Goal: Task Accomplishment & Management: Use online tool/utility

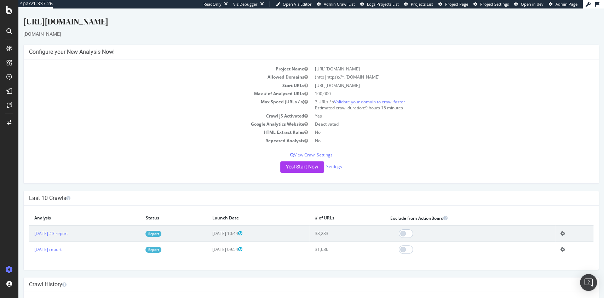
click at [161, 233] on link "Report" at bounding box center [154, 234] width 16 height 6
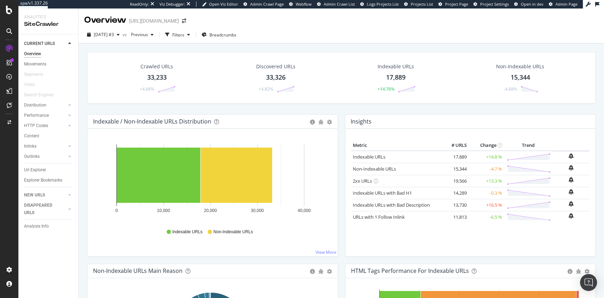
click at [558, 107] on div "Crawled URLs 33,233 +4.88% Discovered URLs 33,326 +4.82% Indexable URLs 17,889 …" at bounding box center [342, 83] width 516 height 62
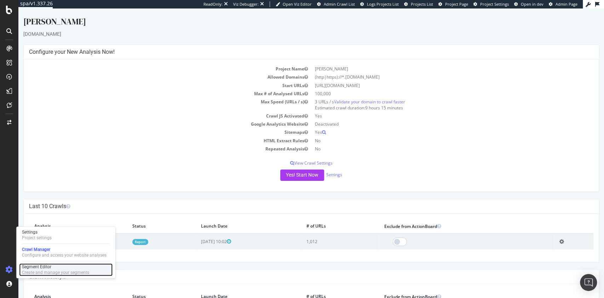
click at [62, 270] on div "Create and manage your segments" at bounding box center [55, 273] width 67 height 6
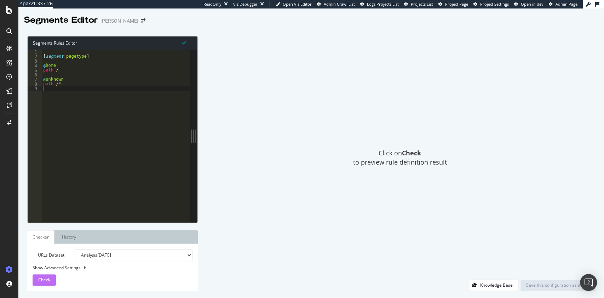
click at [47, 278] on span "Check" at bounding box center [44, 280] width 12 height 6
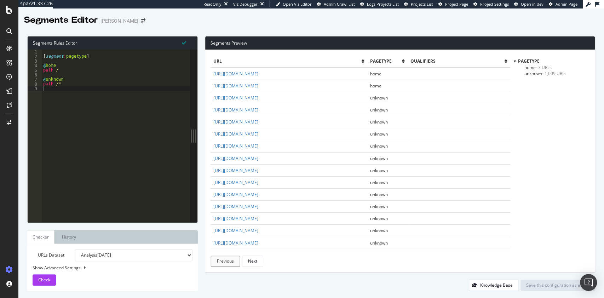
click at [549, 75] on span "- 1,009 URLs" at bounding box center [554, 73] width 24 height 6
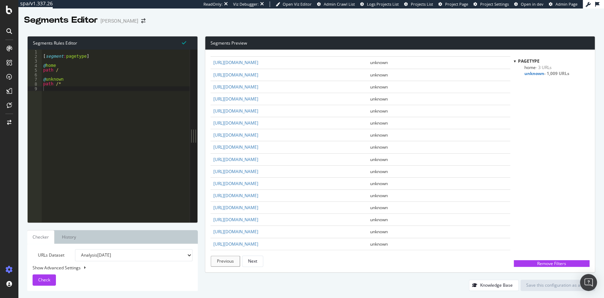
scroll to position [87, 0]
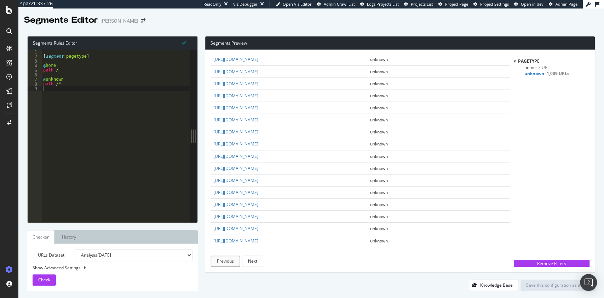
click at [71, 81] on div "[ segment : pagetype ] @ home path / @ unknown path /*" at bounding box center [116, 141] width 148 height 182
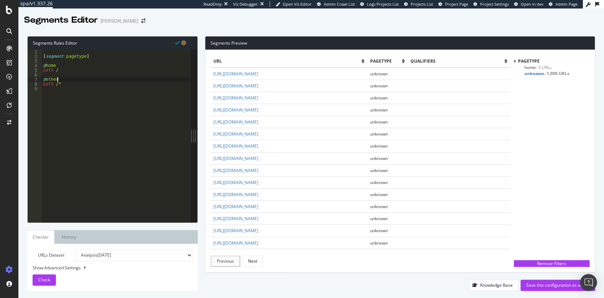
scroll to position [0, 1]
click at [93, 74] on div "[ segment : pagetype ] @ home path / @ others path /*" at bounding box center [116, 141] width 148 height 182
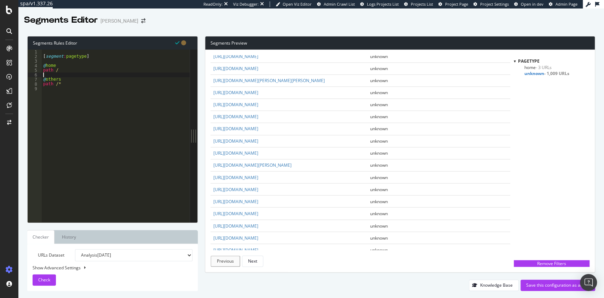
scroll to position [794, 0]
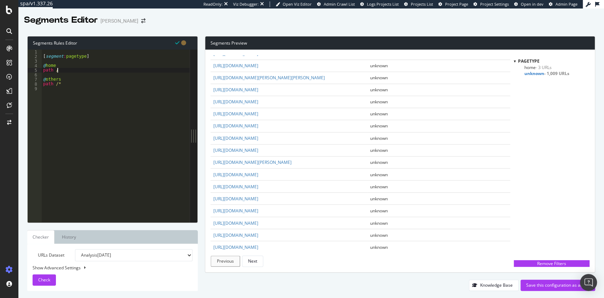
click at [76, 72] on div "[ segment : pagetype ] @ home path / @ others path /*" at bounding box center [116, 141] width 148 height 182
type textarea "path /"
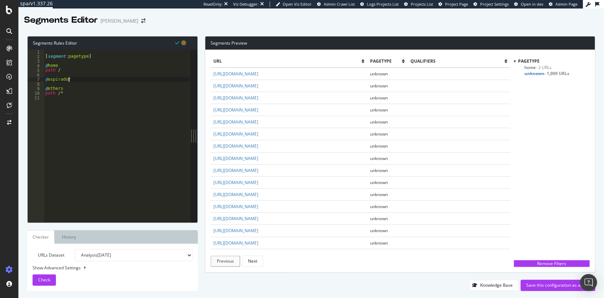
scroll to position [0, 2]
type textarea "@aspiradoras"
type textarea "path /aspiradoras/*"
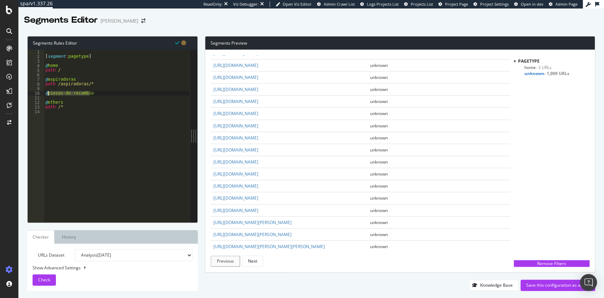
drag, startPoint x: 97, startPoint y: 92, endPoint x: 49, endPoint y: 94, distance: 48.5
click at [49, 94] on div "[ segment : pagetype ] @ home path / @ aspiradoras path /aspiradoras/* @ piezas…" at bounding box center [117, 141] width 146 height 182
type textarea "@piezas-de-recambio"
click at [103, 92] on div "[ segment : pagetype ] @ home path / @ aspiradoras path /aspiradoras/* @ piezas…" at bounding box center [117, 136] width 146 height 173
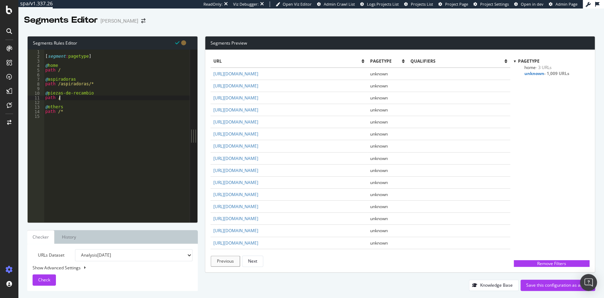
paste textarea "piezas-de-recambio"
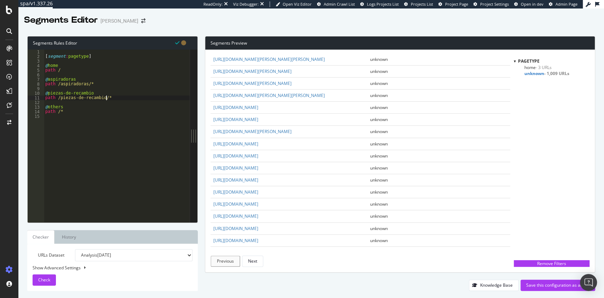
type textarea "path /piezas-de-recambio/*"
copy link "cuidado-del-aire"
drag, startPoint x: 297, startPoint y: 123, endPoint x: 257, endPoint y: 129, distance: 40.5
click at [257, 114] on td "[URL][DOMAIN_NAME]" at bounding box center [289, 108] width 157 height 12
click at [130, 98] on div "[ segment : pagetype ] @ home path / @ aspiradoras path /aspiradoras/* @ piezas…" at bounding box center [117, 141] width 146 height 182
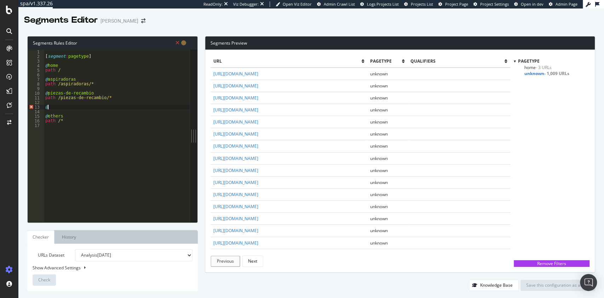
paste textarea "cuidado-del-aire"
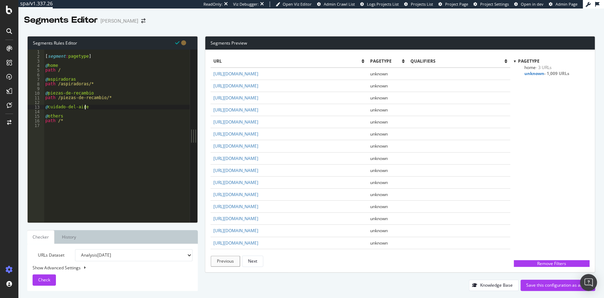
type textarea "@cuidado-del-aire"
paste textarea "cuidado-del-aire"
click at [119, 98] on div "[ segment : pagetype ] @ home path / @ aspiradoras path /aspiradoras/* @ piezas…" at bounding box center [117, 141] width 146 height 182
click at [91, 84] on div "[ segment : pagetype ] @ home path / @ aspiradoras path /aspiradoras/* @ piezas…" at bounding box center [117, 141] width 146 height 182
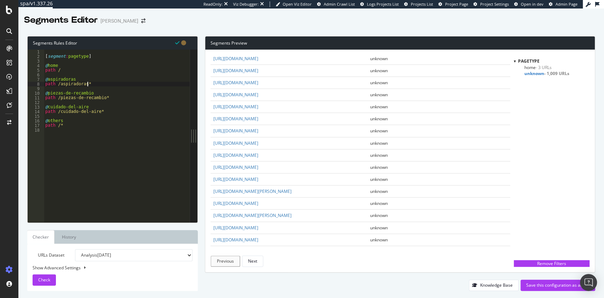
type textarea "path /aspiradoras*"
drag, startPoint x: 292, startPoint y: 164, endPoint x: 258, endPoint y: 170, distance: 34.9
click at [258, 149] on td "[URL][DOMAIN_NAME]" at bounding box center [289, 143] width 157 height 12
copy link "auriculares"
click at [105, 115] on div "[ segment : pagetype ] @ home path / @ aspiradoras path /aspiradoras* @ piezas-…" at bounding box center [117, 141] width 146 height 182
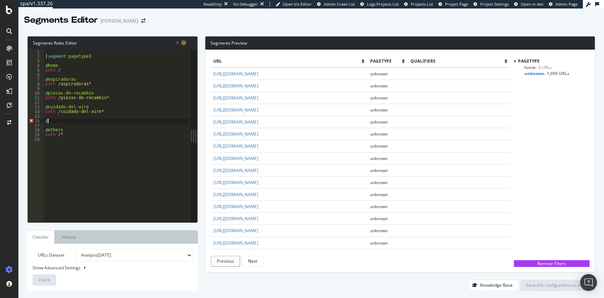
paste textarea "auriculares"
type textarea "@auriculares"
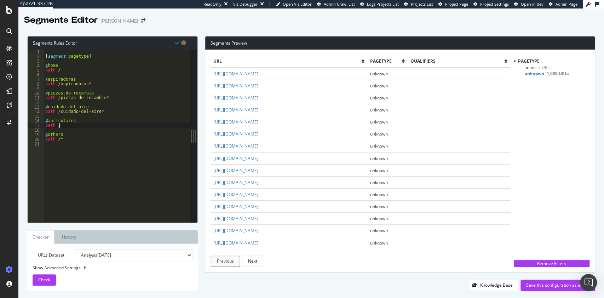
paste textarea "auriculares"
type textarea "path /auriculares*"
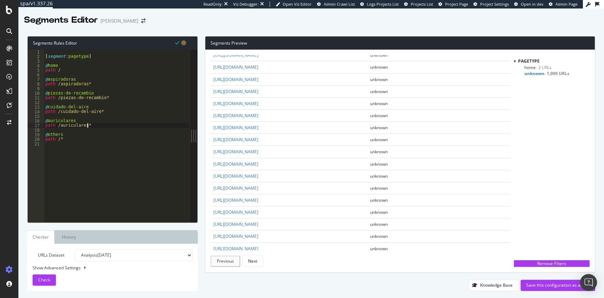
scroll to position [99, 0]
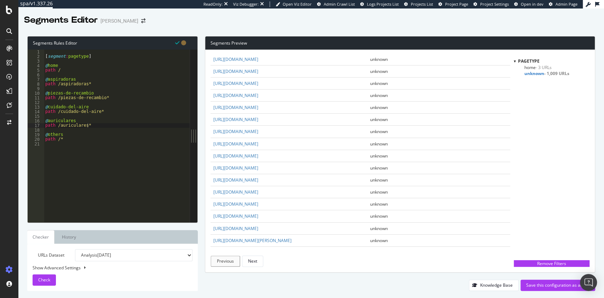
click at [596, 152] on div "Segments Rules Editor path /auriculares* 1 2 3 4 5 6 7 8 9 10 11 12 13 14 15 16…" at bounding box center [311, 163] width 586 height 269
click at [102, 124] on div "[ segment : pagetype ] @ home path / @ aspiradoras path /aspiradoras* @ piezas-…" at bounding box center [117, 141] width 146 height 182
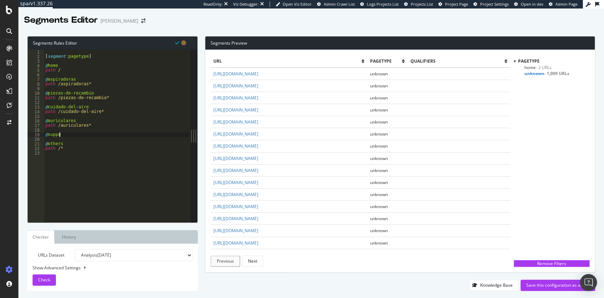
scroll to position [0, 1]
type textarea "@support"
type textarea "path /support/*"
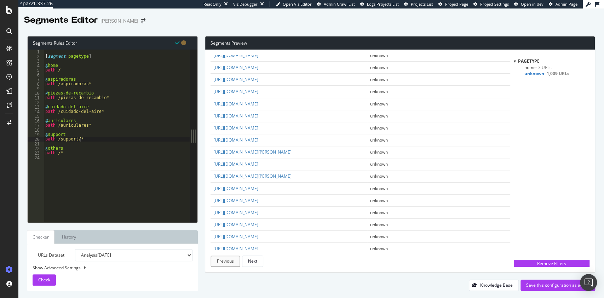
drag, startPoint x: 292, startPoint y: 149, endPoint x: 258, endPoint y: 154, distance: 35.1
click at [258, 134] on td "[URL][DOMAIN_NAME]" at bounding box center [289, 128] width 157 height 12
copy link "iluminacion"
click at [104, 143] on div "[ segment : pagetype ] @ home path / @ aspiradoras path /aspiradoras* @ piezas-…" at bounding box center [117, 141] width 146 height 182
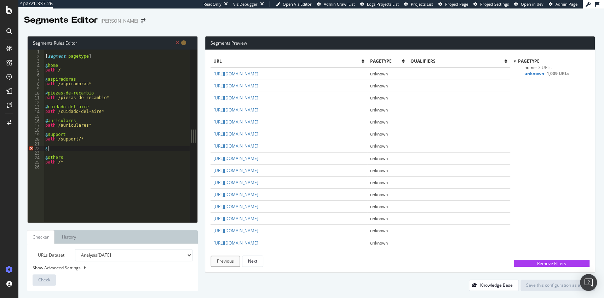
paste textarea "iluminacion"
type textarea "@iluminacion"
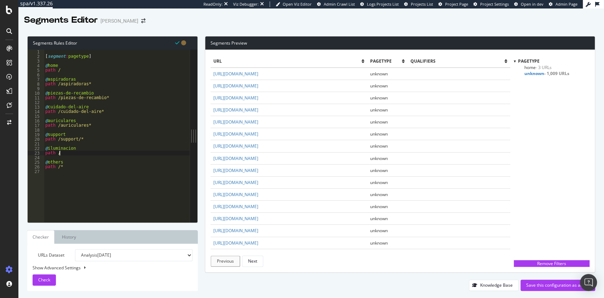
paste textarea "iluminacion"
click at [79, 140] on div "[ segment : pagetype ] @ home path / @ aspiradoras path /aspiradoras* @ piezas-…" at bounding box center [117, 141] width 146 height 182
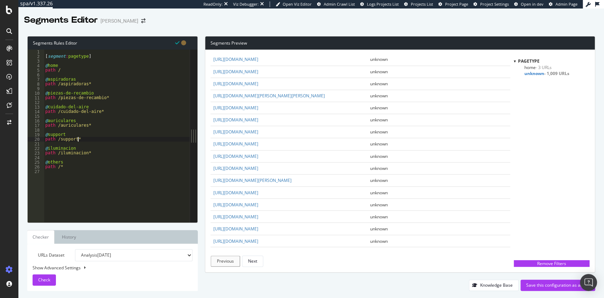
scroll to position [776, 0]
drag, startPoint x: 309, startPoint y: 152, endPoint x: 259, endPoint y: 157, distance: 50.9
click at [259, 138] on td "[URL][DOMAIN_NAME]" at bounding box center [289, 132] width 157 height 12
copy link "parts-and-accessories"
click at [95, 153] on div "[ segment : pagetype ] @ home path / @ aspiradoras path /aspiradoras* @ piezas-…" at bounding box center [117, 141] width 146 height 182
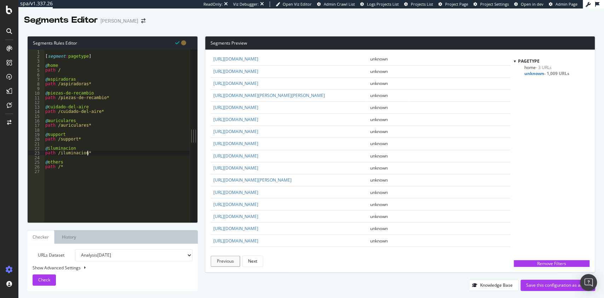
type textarea "path /iluminacion*"
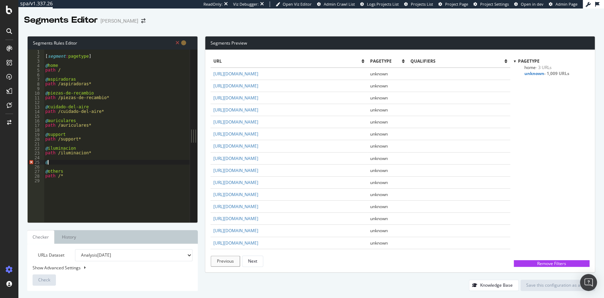
paste textarea "parts-and-accessories"
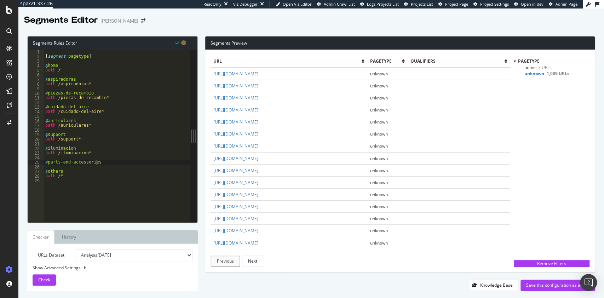
type textarea "@parts-and-accessories"
paste textarea "parts-and-accessories"
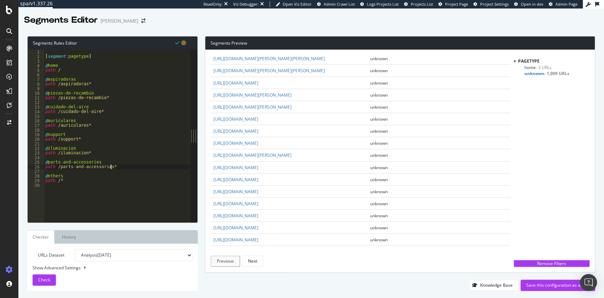
scroll to position [1017, 0]
type textarea "path /parts-and-accessories*"
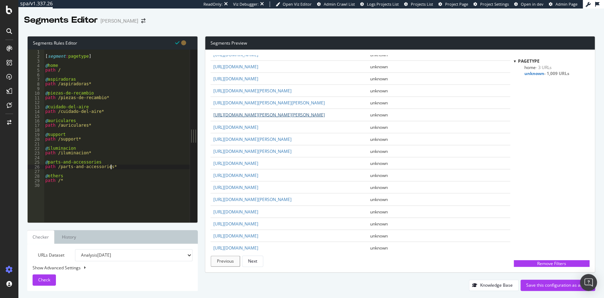
scroll to position [974, 0]
drag, startPoint x: 382, startPoint y: 147, endPoint x: 257, endPoint y: 148, distance: 125.0
click at [257, 121] on td "[URL][DOMAIN_NAME][PERSON_NAME][PERSON_NAME]" at bounding box center [289, 115] width 157 height 12
copy link "cuidado-del-[PERSON_NAME]/productos-[PERSON_NAME]/chitosan/comprar"
click at [129, 169] on div "[ segment : pagetype ] @ home path / @ aspiradoras path /aspiradoras* @ piezas-…" at bounding box center [117, 141] width 146 height 182
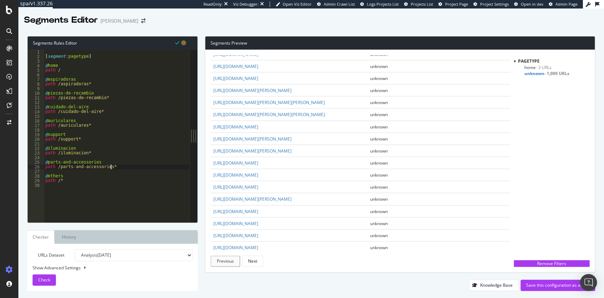
scroll to position [0, 0]
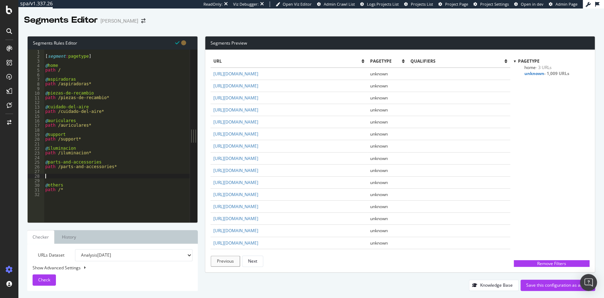
paste textarea "cuidado-del-[PERSON_NAME]/productos-[PERSON_NAME]/chitosan/comprar"
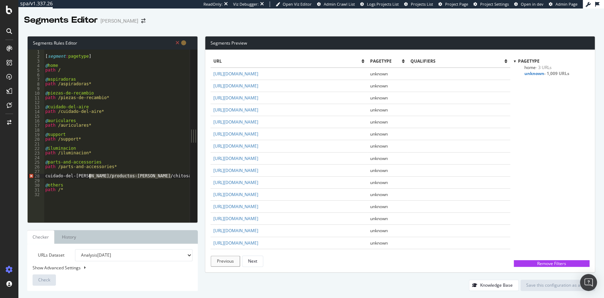
drag, startPoint x: 176, startPoint y: 175, endPoint x: 91, endPoint y: 177, distance: 85.0
click at [91, 177] on div "[ segment : pagetype ] @ home path / @ aspiradoras path /aspiradoras* @ piezas-…" at bounding box center [117, 141] width 146 height 182
click at [45, 178] on div "[ segment : pagetype ] @ home path / @ aspiradoras path /aspiradoras* @ piezas-…" at bounding box center [117, 141] width 146 height 182
type textarea "@cuidado-del-[PERSON_NAME]"
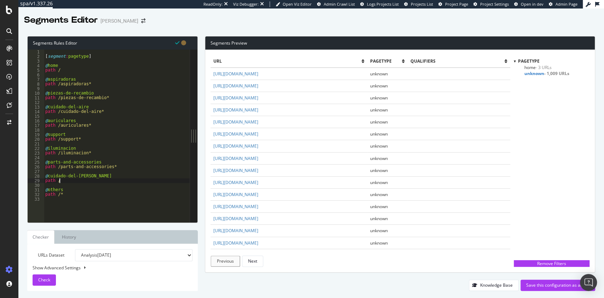
paste textarea "cuidado-del-[PERSON_NAME]/productos-[PERSON_NAME]/chitosan/comprar"
type textarea "path /cuidado-del-[PERSON_NAME]*"
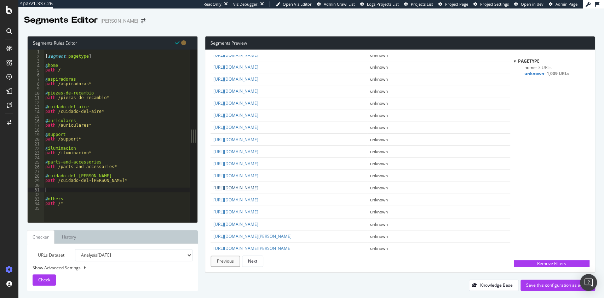
drag, startPoint x: 383, startPoint y: 206, endPoint x: 256, endPoint y: 205, distance: 126.8
click at [256, 194] on td "[URL][DOMAIN_NAME]" at bounding box center [289, 188] width 157 height 12
copy link "/cuidado-del-suelo/soluciones-limpieza/02-probiotic/500ml"
click at [104, 192] on div "[ segment : pagetype ] @ home path / @ aspiradoras path /aspiradoras* @ piezas-…" at bounding box center [117, 141] width 146 height 182
paste textarea "/cuidado-del-suelo/soluciones-limpieza/02-probiotic/500ml"
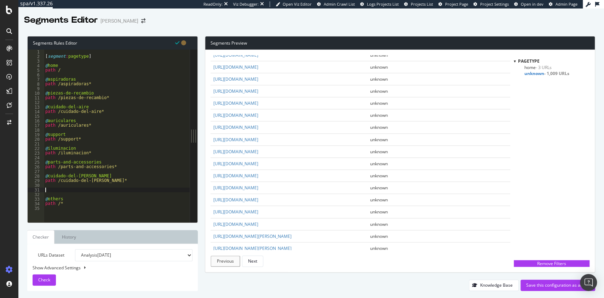
scroll to position [0, 0]
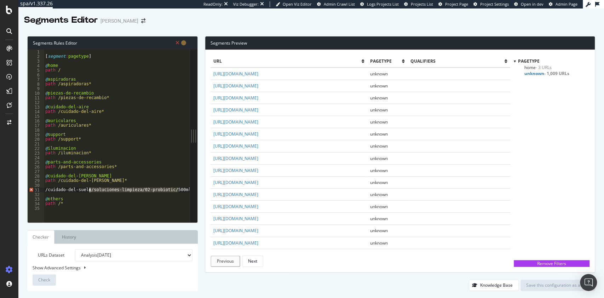
drag, startPoint x: 187, startPoint y: 191, endPoint x: 89, endPoint y: 191, distance: 97.4
click at [89, 191] on div "[ segment : pagetype ] @ home path / @ aspiradoras path /aspiradoras* @ piezas-…" at bounding box center [117, 141] width 146 height 182
click at [47, 189] on div "[ segment : pagetype ] @ home path / @ aspiradoras path /aspiradoras* @ piezas-…" at bounding box center [117, 141] width 146 height 182
type textarea "@cuidado-del-suelo"
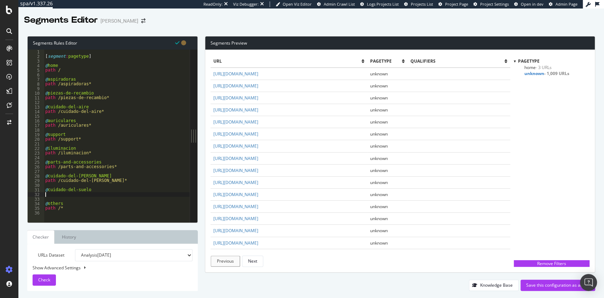
type textarea "a"
paste textarea "/cuidado-del-suelo/soluciones-limpieza/02-probiotic/500ml"
click at [60, 195] on div "[ segment : pagetype ] @ home path / @ aspiradoras path /aspiradoras* @ piezas-…" at bounding box center [117, 141] width 146 height 182
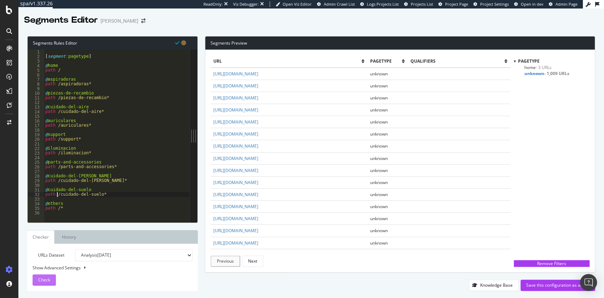
type textarea "path /cuidado-del-suelo*"
click at [48, 281] on span "Check" at bounding box center [44, 280] width 12 height 6
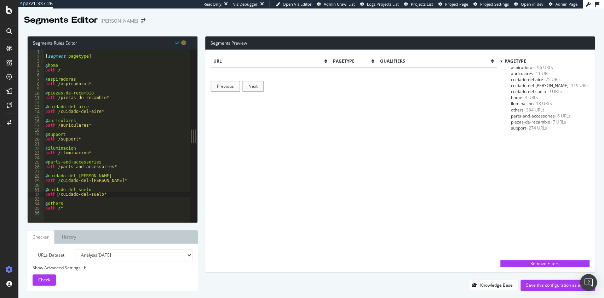
click at [545, 108] on span "- 394 URLs" at bounding box center [534, 110] width 21 height 6
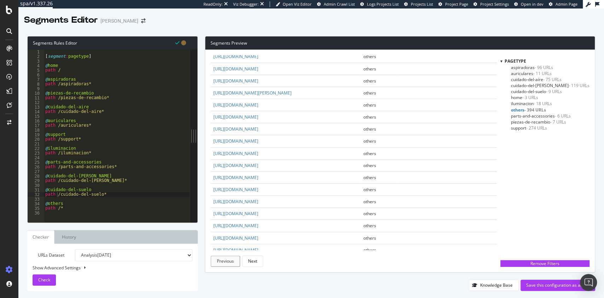
scroll to position [91, 0]
drag, startPoint x: 286, startPoint y: 152, endPoint x: 258, endPoint y: 152, distance: 28.7
click at [258, 152] on td "[URL][DOMAIN_NAME]" at bounding box center [286, 152] width 150 height 12
copy link "hair-care"
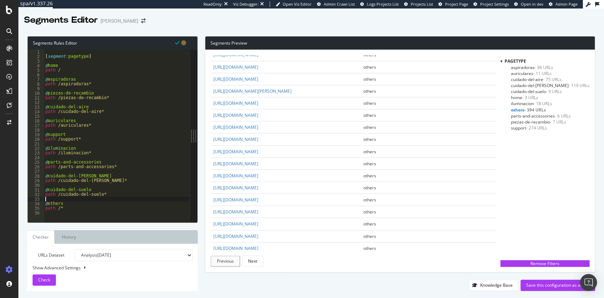
click at [132, 199] on div "[ segment : pagetype ] @ home path / @ aspiradoras path /aspiradoras* @ piezas-…" at bounding box center [117, 141] width 146 height 182
click at [116, 194] on div "[ segment : pagetype ] @ home path / @ aspiradoras path /aspiradoras* @ piezas-…" at bounding box center [117, 141] width 146 height 182
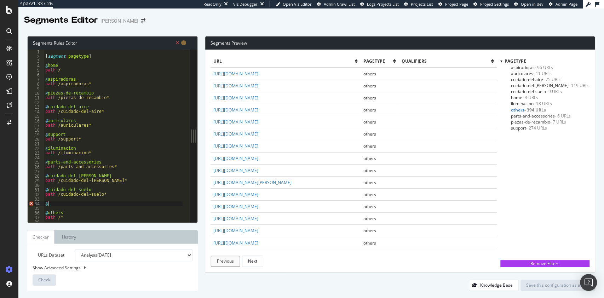
paste textarea "hair-care"
type textarea "@hair-care"
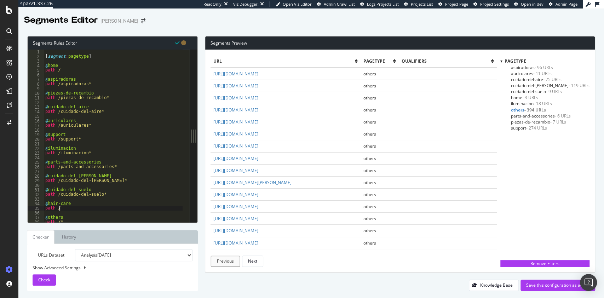
paste textarea "hair-care"
type textarea "path /hair-care*"
drag, startPoint x: 329, startPoint y: 177, endPoint x: 258, endPoint y: 184, distance: 70.5
click at [258, 184] on td "[URL][DOMAIN_NAME]" at bounding box center [286, 182] width 150 height 12
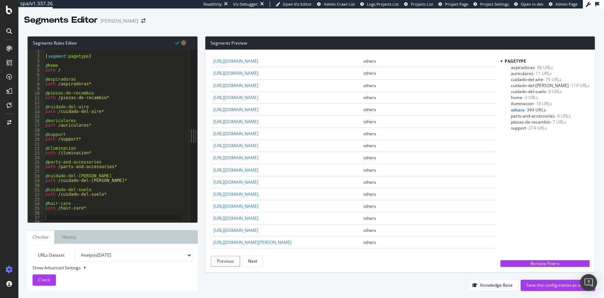
copy link "dyson-por-dentro/scam-alert"
click at [114, 194] on div "[ segment : pagetype ] @ home path / @ aspiradoras path /aspiradoras* @ piezas-…" at bounding box center [113, 141] width 139 height 182
type textarea "path /cuidado-del-suelo*"
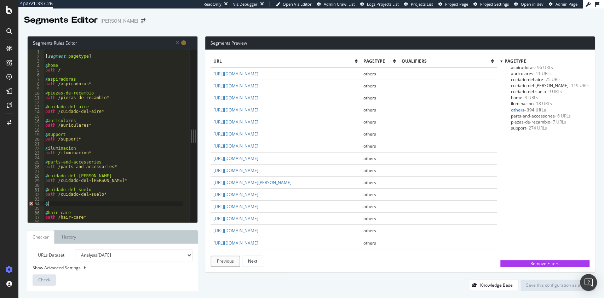
paste textarea "dyson-por-dentro/scam-alert"
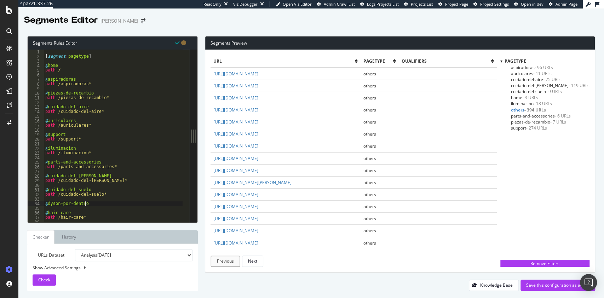
type textarea "@dyson-por-dentro"
drag, startPoint x: 93, startPoint y: 204, endPoint x: 48, endPoint y: 205, distance: 45.7
click at [48, 205] on div "[ segment : pagetype ] @ home path / @ aspiradoras path /aspiradoras* @ piezas-…" at bounding box center [113, 141] width 139 height 182
type textarea "@dyson-por-dentro"
click at [84, 208] on div "[ segment : pagetype ] @ home path / @ aspiradoras path /aspiradoras* @ piezas-…" at bounding box center [113, 141] width 139 height 182
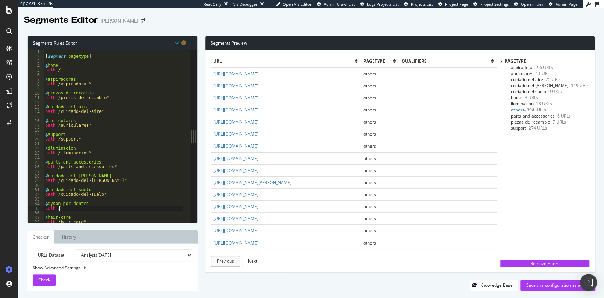
paste textarea "dyson-por-dentro"
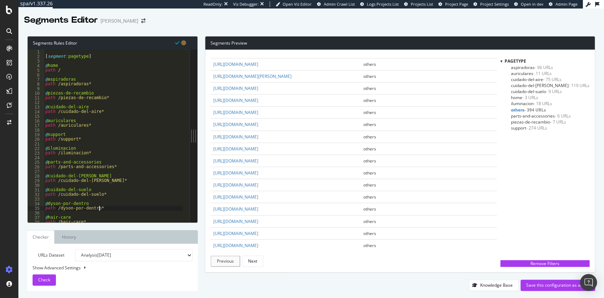
scroll to position [107, 0]
type textarea "path /dyson-por-dentro*"
drag, startPoint x: 287, startPoint y: 160, endPoint x: 257, endPoint y: 160, distance: 30.1
click at [257, 160] on td "[URL][DOMAIN_NAME]" at bounding box center [286, 160] width 150 height 12
copy link "spare-parts"
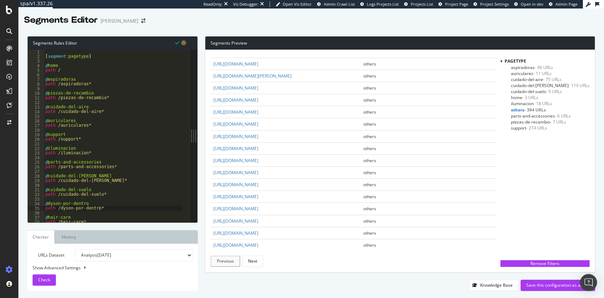
click at [120, 208] on div "[ segment : pagetype ] @ home path / @ aspiradoras path /aspiradoras* @ piezas-…" at bounding box center [113, 141] width 139 height 182
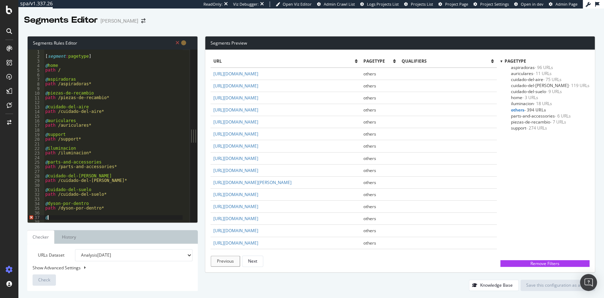
paste textarea "spare-parts"
type textarea "@spare-parts"
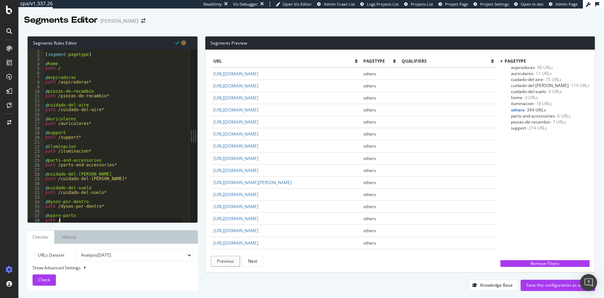
scroll to position [0, 1]
paste textarea "spare-parts"
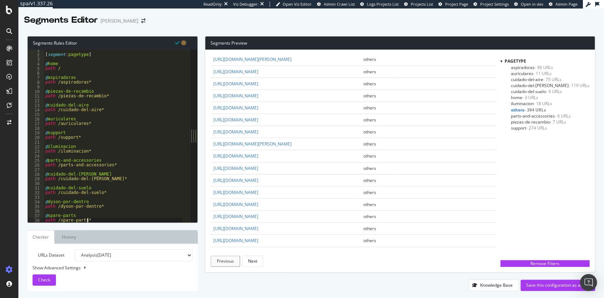
scroll to position [346, 0]
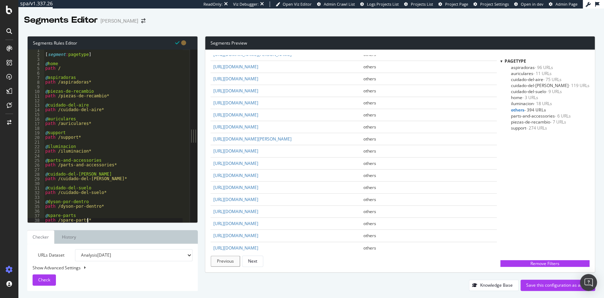
type textarea "path /spare-parts*"
drag, startPoint x: 355, startPoint y: 143, endPoint x: 257, endPoint y: 146, distance: 98.5
click at [257, 145] on td "[URL][DOMAIN_NAME][PERSON_NAME]" at bounding box center [286, 139] width 150 height 12
copy link "/beautyhub/inicio/empezar/forma-del-[PERSON_NAME]"
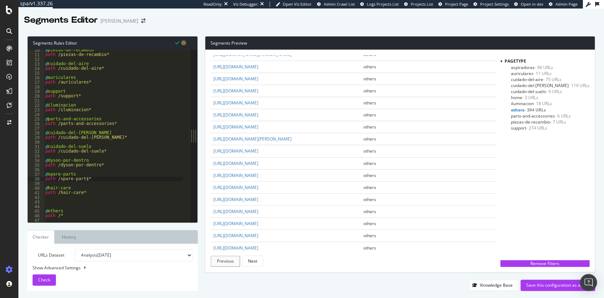
click at [101, 179] on div "@ piezas-de-recambio path /piezas-de-recambio* @ cuidado-del-aire path /cuidado…" at bounding box center [113, 139] width 139 height 182
click at [66, 202] on div "@ piezas-de-recambio path /piezas-de-recambio* @ cuidado-del-aire path /cuidado…" at bounding box center [113, 139] width 139 height 182
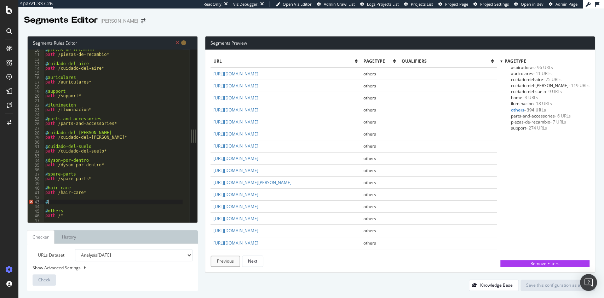
paste textarea "/beautyhub/inicio/empezar/forma-del-[PERSON_NAME]"
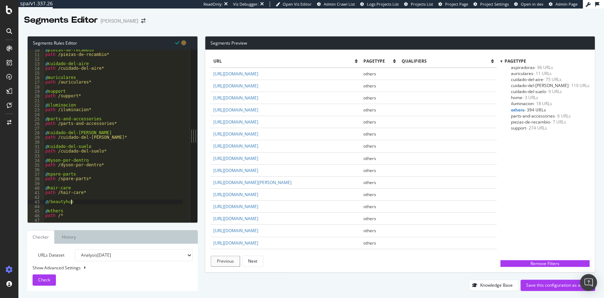
click at [50, 200] on div "@ piezas-de-recambio path /piezas-de-recambio* @ cuidado-del-aire path /cuidado…" at bounding box center [113, 139] width 139 height 182
click at [50, 201] on div "@ piezas-de-recambio path /piezas-de-recambio* @ cuidado-del-aire path /cuidado…" at bounding box center [113, 139] width 139 height 182
drag, startPoint x: 79, startPoint y: 202, endPoint x: 50, endPoint y: 204, distance: 29.8
click at [50, 204] on div "@ piezas-de-recambio path /piezas-de-recambio* @ cuidado-del-aire path /cuidado…" at bounding box center [113, 139] width 139 height 182
type textarea "@beautyhub"
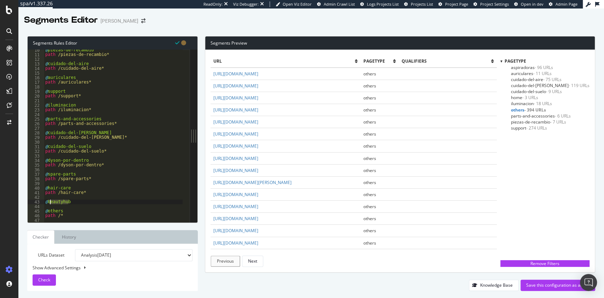
click at [75, 201] on div "@ piezas-de-recambio path /piezas-de-recambio* @ cuidado-del-aire path /cuidado…" at bounding box center [113, 136] width 138 height 173
drag, startPoint x: 75, startPoint y: 201, endPoint x: 53, endPoint y: 202, distance: 21.6
click at [53, 202] on div "@ piezas-de-recambio path /piezas-de-recambio* @ cuidado-del-aire path /cuidado…" at bounding box center [113, 139] width 139 height 182
click at [80, 202] on div "@ piezas-de-recambio path /piezas-de-recambio* @ cuidado-del-aire path /cuidado…" at bounding box center [113, 136] width 138 height 173
type textarea "@"
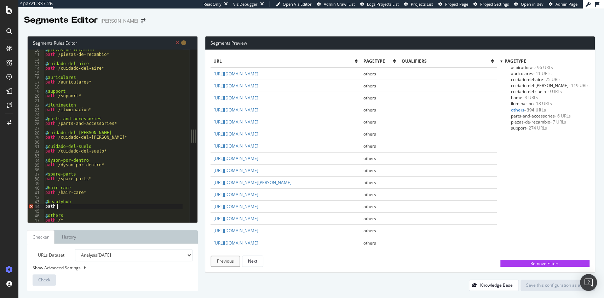
scroll to position [0, 1]
paste textarea "beautyhub"
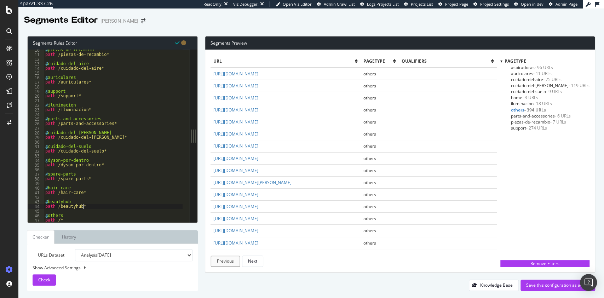
scroll to position [0, 3]
type textarea "path /beautyhub*"
drag, startPoint x: 346, startPoint y: 85, endPoint x: 258, endPoint y: 87, distance: 87.8
click at [258, 87] on td "[URL][DOMAIN_NAME]" at bounding box center [286, 86] width 150 height 12
click at [109, 205] on div "@ piezas-de-recambio path /piezas-de-recambio* @ cuidado-del-aire path /cuidado…" at bounding box center [113, 139] width 139 height 182
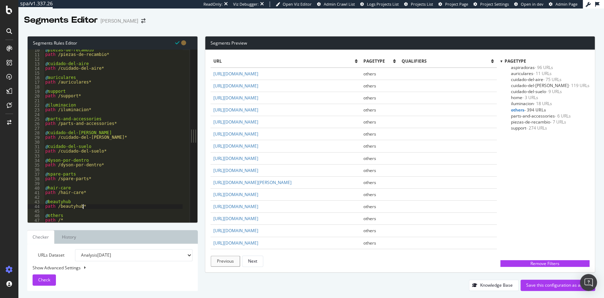
scroll to position [0, 0]
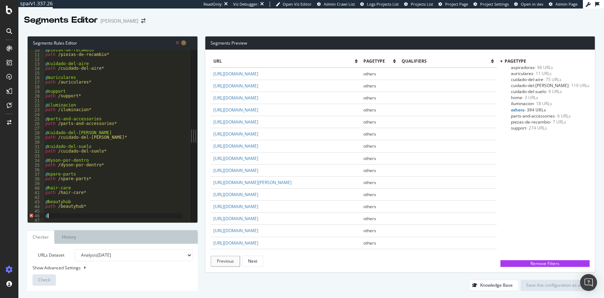
paste textarea "your-dyson/your-profile/keep-in-touch"
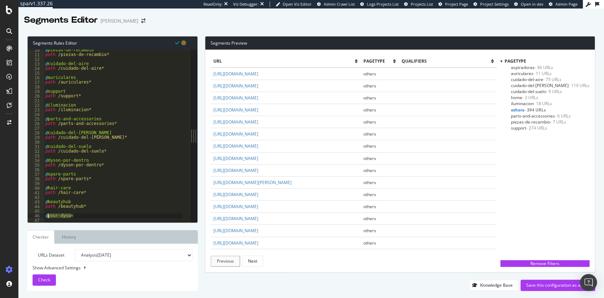
drag, startPoint x: 76, startPoint y: 216, endPoint x: 48, endPoint y: 217, distance: 28.0
click at [48, 217] on div "@ piezas-de-recambio path /piezas-de-recambio* @ cuidado-del-aire path /cuidado…" at bounding box center [113, 139] width 139 height 182
type textarea "@your-dyson"
click at [79, 214] on div "@ piezas-de-recambio path /piezas-de-recambio* @ cuidado-del-aire path /cuidado…" at bounding box center [113, 136] width 138 height 173
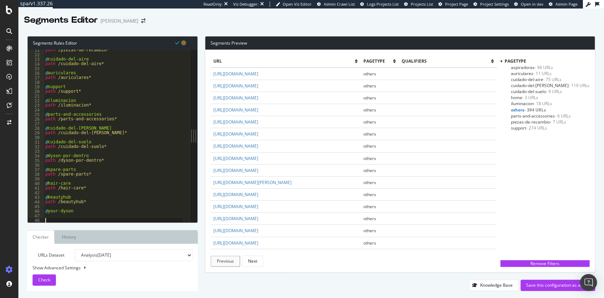
paste textarea "your-dyson"
type textarea "your-dyson"
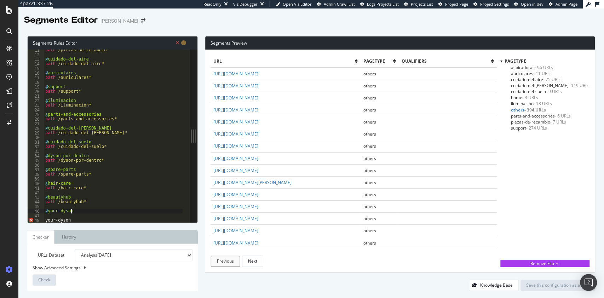
type textarea "@your-dyson"
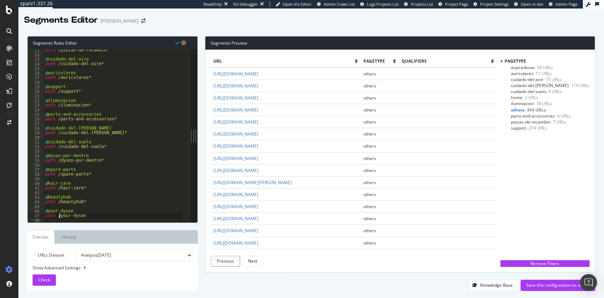
scroll to position [0, 1]
click at [91, 216] on div "path /piezas-de-recambio* @ cuidado-del-aire path /cuidado-del-aire* @ auricula…" at bounding box center [113, 139] width 139 height 182
type textarea "path /your-dyson*"
drag, startPoint x: 347, startPoint y: 180, endPoint x: 258, endPoint y: 184, distance: 89.7
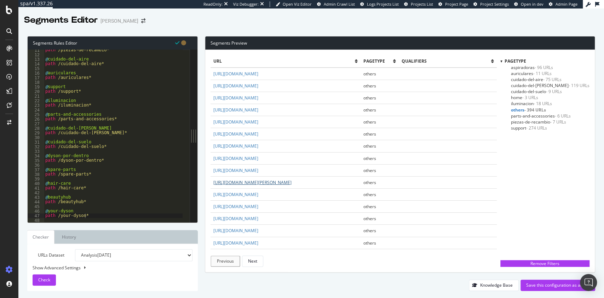
click at [258, 184] on td "[URL][DOMAIN_NAME][PERSON_NAME]" at bounding box center [286, 182] width 150 height 12
click at [97, 216] on div "path /piezas-de-recambio* @ cuidado-del-aire path /cuidado-del-aire* @ auricula…" at bounding box center [113, 139] width 139 height 182
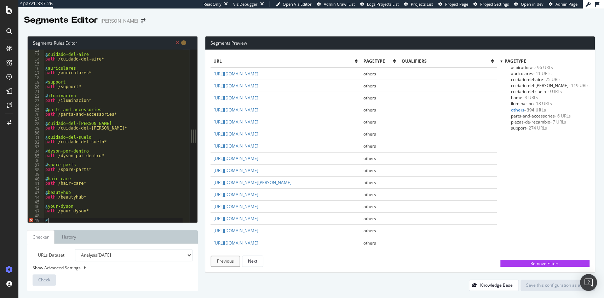
paste textarea "ayuda-para-elegir/cuidado-del-[PERSON_NAME]"
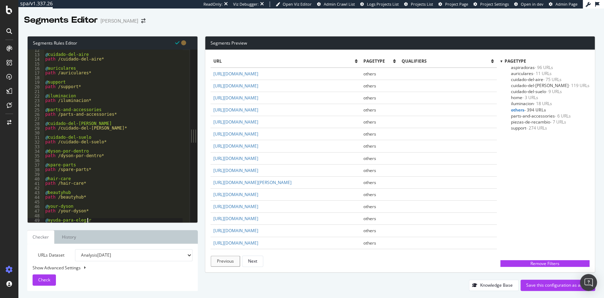
type textarea "@ayuda-para-elegir"
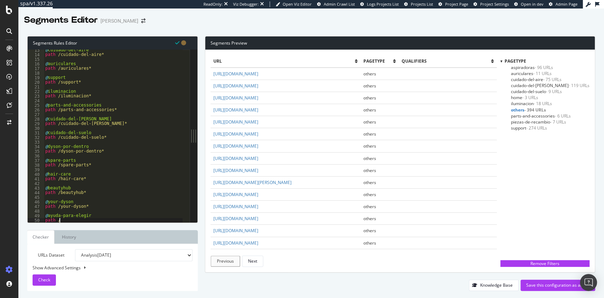
scroll to position [0, 1]
paste textarea "ayuda-para-elegir/cuidado-del-[PERSON_NAME]"
click at [61, 222] on div "@ cuidado-del-aire path /cuidado-del-aire* @ auriculares path /auriculares* @ s…" at bounding box center [113, 139] width 139 height 182
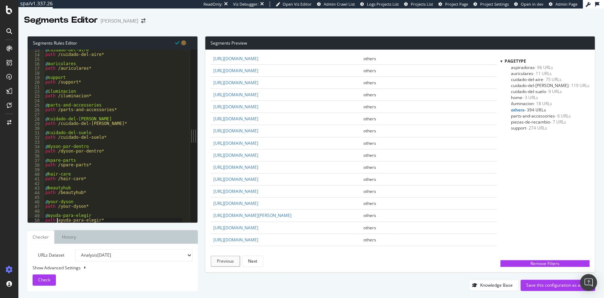
scroll to position [185, 0]
type textarea "path ayuda-para-elegir*"
drag, startPoint x: 335, startPoint y: 153, endPoint x: 258, endPoint y: 159, distance: 77.4
click at [258, 159] on td "[URL][DOMAIN_NAME]" at bounding box center [286, 155] width 150 height 12
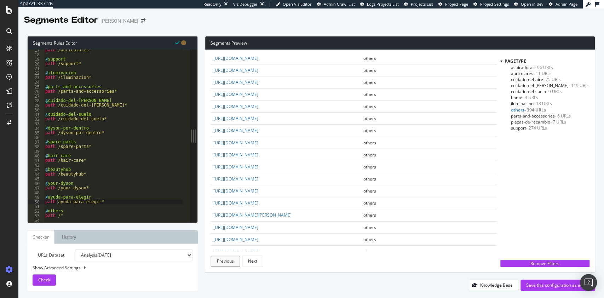
click at [107, 205] on div "path /auriculares* @ support path /support* @ iluminacion path /iluminacion* @ …" at bounding box center [113, 139] width 139 height 182
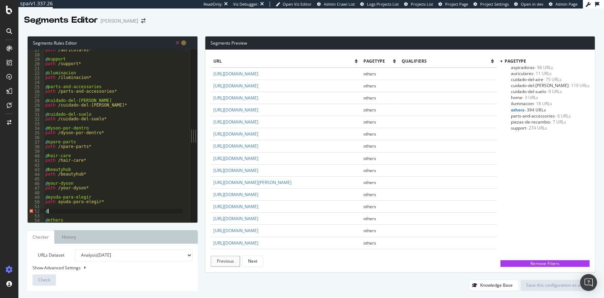
paste textarea "dyson-por-dentro/scam-alert"
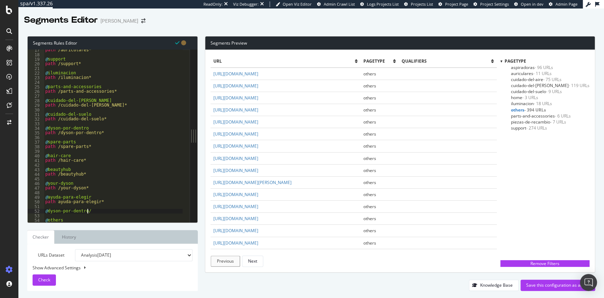
type textarea "@dyson-por-dentro"
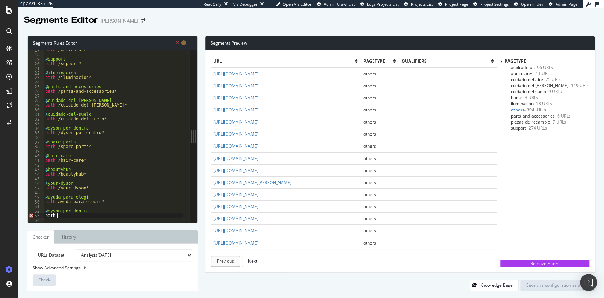
scroll to position [0, 1]
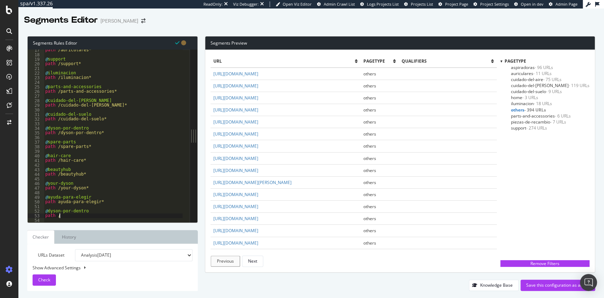
paste textarea "dyson-por-dentro/scam-alert"
click at [579, 183] on div "pagetype aspiradoras - 96 URLs auriculares - 11 URLs cuidado-del-aire - 75 URLs…" at bounding box center [545, 157] width 89 height 198
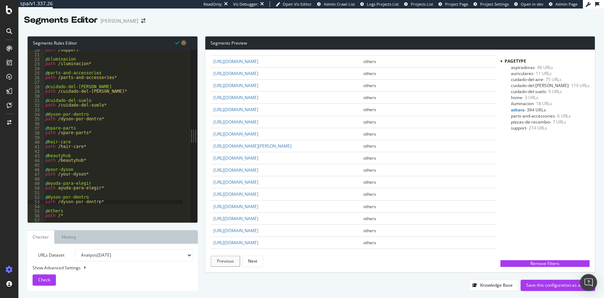
scroll to position [37, 0]
click at [57, 188] on div "path /support* @ iluminacion path /iluminacion* @ parts-and-accessories path /p…" at bounding box center [113, 139] width 139 height 182
click at [47, 277] on span "Check" at bounding box center [44, 280] width 12 height 6
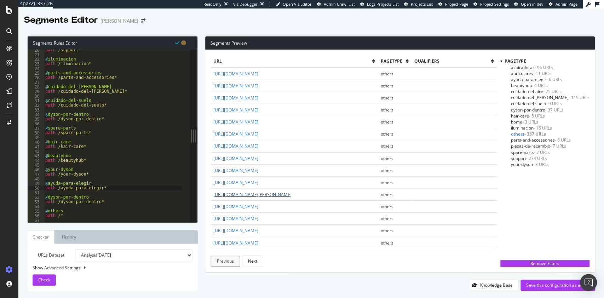
drag, startPoint x: 332, startPoint y: 191, endPoint x: 258, endPoint y: 194, distance: 74.1
click at [258, 194] on td "[URL][DOMAIN_NAME][PERSON_NAME]" at bounding box center [295, 194] width 168 height 12
click at [106, 199] on div "path /support* @ iluminacion path /iluminacion* @ parts-and-accessories path /p…" at bounding box center [113, 139] width 139 height 182
click at [107, 200] on div "path /support* @ iluminacion path /iluminacion* @ parts-and-accessories path /p…" at bounding box center [113, 139] width 139 height 182
type textarea "path /dyson-por-dentro*"
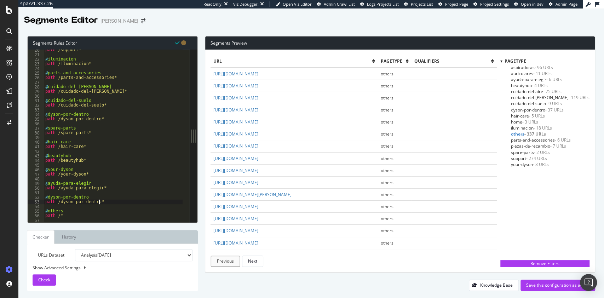
scroll to position [0, 0]
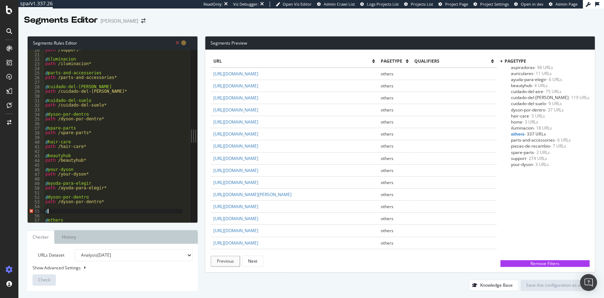
paste textarea "empresas/secadores-[PERSON_NAME]"
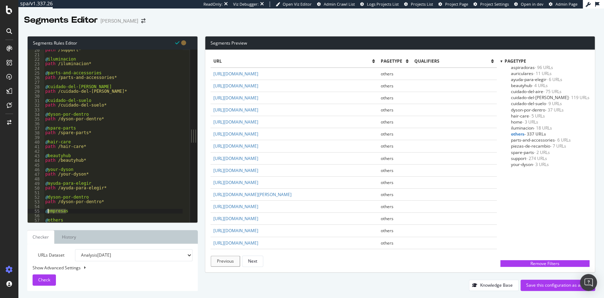
drag, startPoint x: 70, startPoint y: 211, endPoint x: 47, endPoint y: 213, distance: 23.9
click at [47, 213] on div "path /support* @ iluminacion path /iluminacion* @ parts-and-accessories path /p…" at bounding box center [113, 139] width 139 height 182
type textarea "@empresas"
click at [74, 212] on div "path /support* @ iluminacion path /iluminacion* @ parts-and-accessories path /p…" at bounding box center [113, 136] width 138 height 173
type textarea "@"
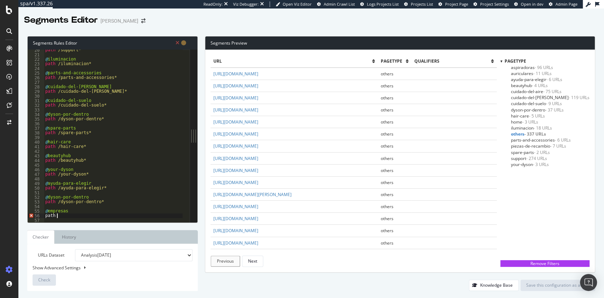
scroll to position [0, 1]
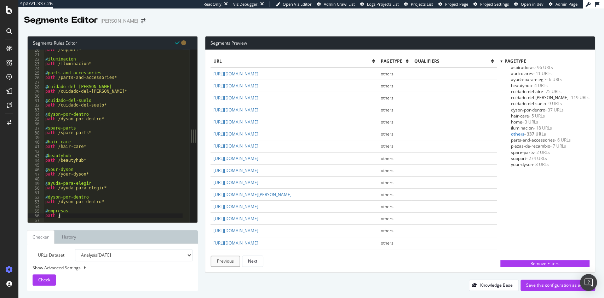
paste textarea "empresas"
type textarea "path /empresas*"
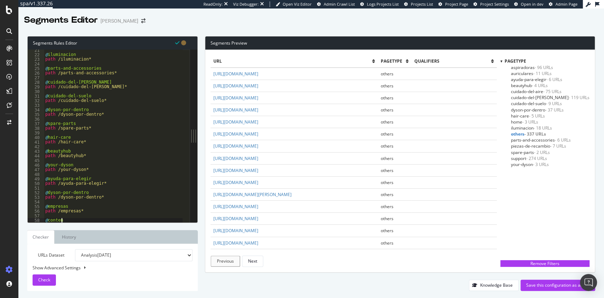
type textarea "@content"
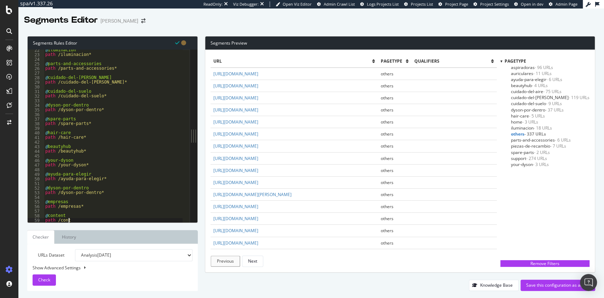
scroll to position [0, 2]
type textarea "path /content*"
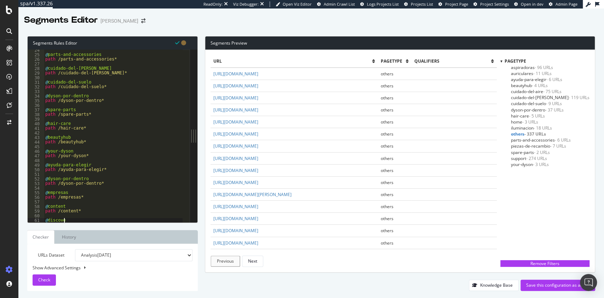
type textarea "@discover"
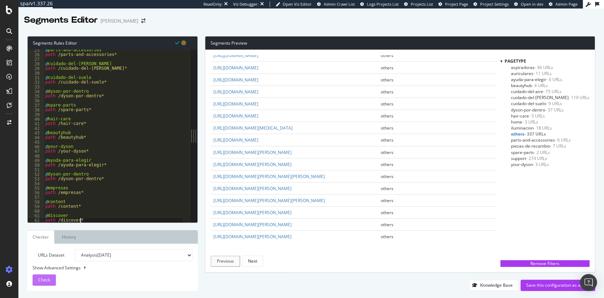
type textarea "path /discover*"
click at [41, 281] on span "Check" at bounding box center [44, 280] width 12 height 6
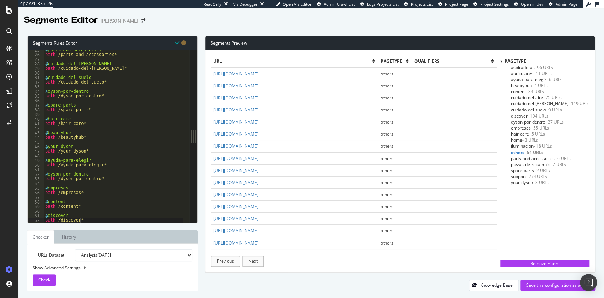
click at [400, 30] on div "Segments Rules Editor path /discover* 25 26 27 28 29 30 31 32 33 34 35 36 37 38…" at bounding box center [311, 163] width 586 height 269
click at [369, 18] on div "Segments Editor [PERSON_NAME]" at bounding box center [311, 17] width 586 height 18
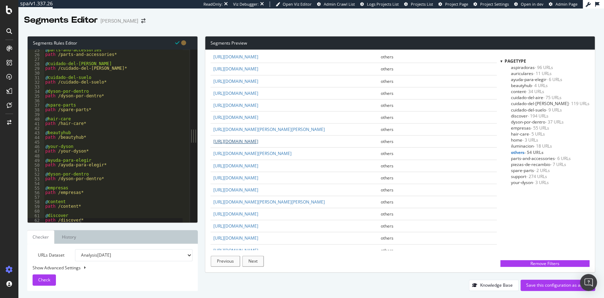
drag, startPoint x: 304, startPoint y: 144, endPoint x: 257, endPoint y: 149, distance: 47.3
click at [257, 148] on td "[URL][DOMAIN_NAME]" at bounding box center [295, 142] width 168 height 12
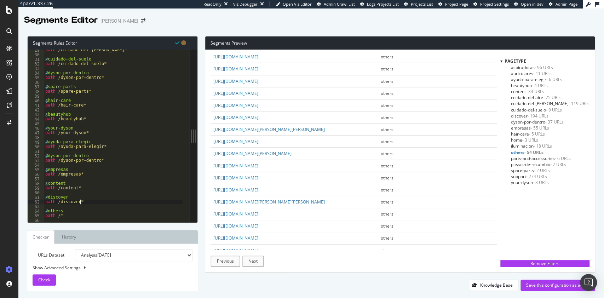
click at [93, 203] on div "path /cuidado-del-[PERSON_NAME]* @ cuidado-del-suelo path /cuidado-del-suelo* @…" at bounding box center [113, 139] width 139 height 182
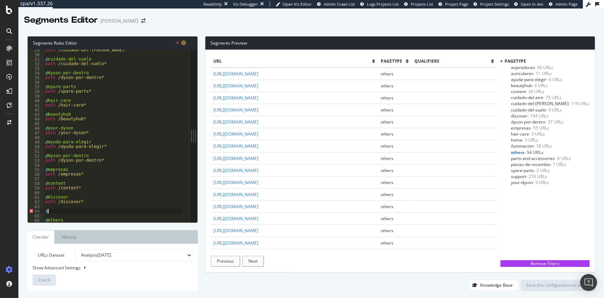
paste textarea "tienda/aspiradoras"
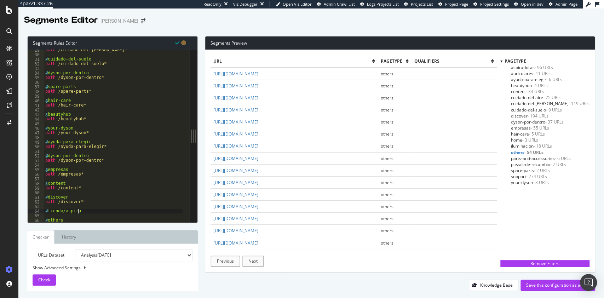
type textarea "@tienda"
paste textarea "tienda/aspiradoras"
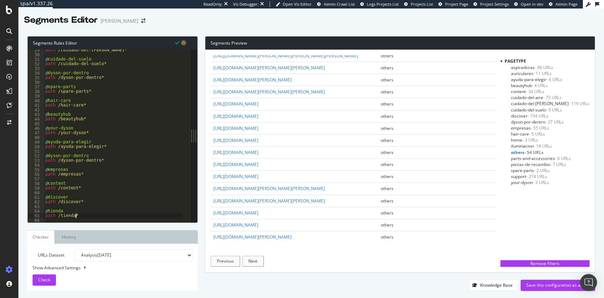
scroll to position [511, 0]
type textarea "path /tienda*"
drag, startPoint x: 317, startPoint y: 164, endPoint x: 258, endPoint y: 166, distance: 59.5
click at [258, 159] on td "[URL][DOMAIN_NAME]" at bounding box center [295, 153] width 168 height 12
click at [93, 215] on div "path /cuidado-del-[PERSON_NAME]* @ cuidado-del-suelo path /cuidado-del-suelo* @…" at bounding box center [113, 139] width 139 height 182
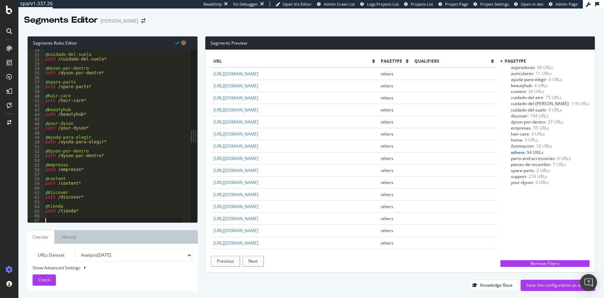
scroll to position [135, 0]
paste textarea "Master-Reference/banners"
type textarea "@Master-Reference"
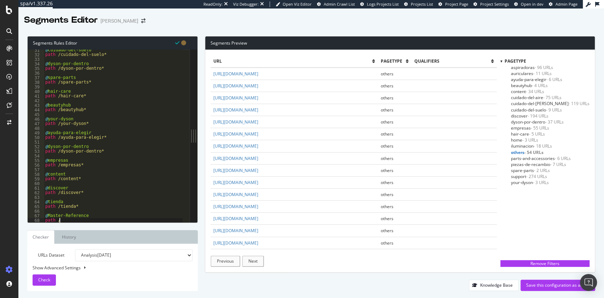
scroll to position [0, 1]
paste textarea "Master-Reference/banners"
type textarea "path /Master-Reference*"
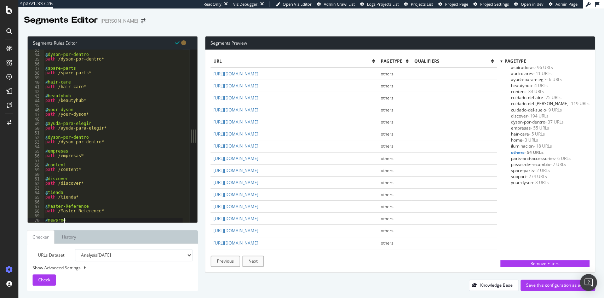
type textarea "@newsroom"
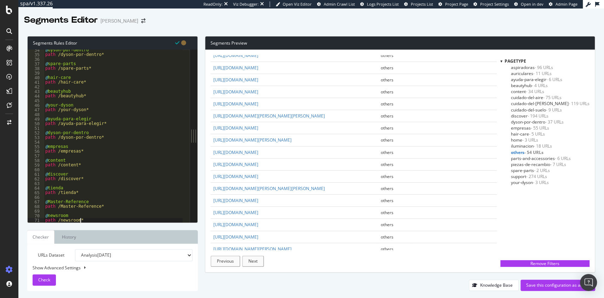
type textarea "path /newsroom*"
drag, startPoint x: 267, startPoint y: 120, endPoint x: 258, endPoint y: 116, distance: 10.6
click at [258, 116] on td "[URL][DOMAIN_NAME][PERSON_NAME][PERSON_NAME]" at bounding box center [295, 116] width 168 height 12
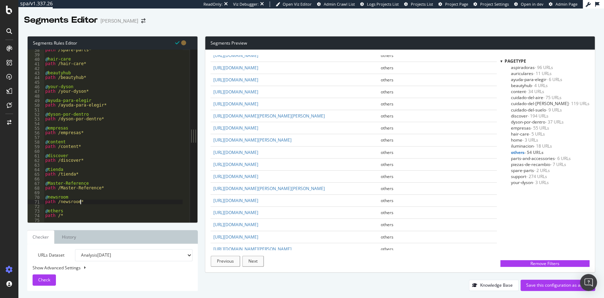
click at [91, 203] on div "path /spare-parts* @ hair-care path /hair-care* @ beautyhub path /beautyhub* @ …" at bounding box center [113, 139] width 139 height 182
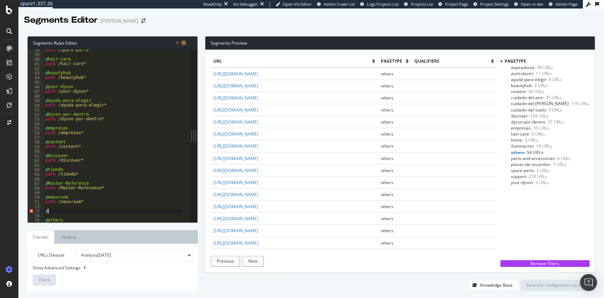
paste textarea "reacondicionado/cuidado-del-[PERSON_NAME]/plancha-[PERSON_NAME]/plancha-corrale…"
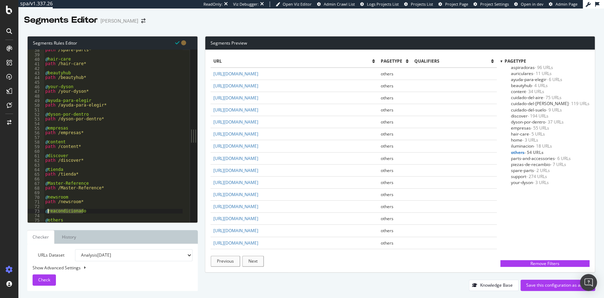
drag, startPoint x: 89, startPoint y: 211, endPoint x: 47, endPoint y: 211, distance: 42.1
click at [47, 211] on div "path /spare-parts* @ hair-care path /hair-care* @ beautyhub path /beautyhub* @ …" at bounding box center [113, 139] width 139 height 182
type textarea "@reacondicionado"
click at [105, 211] on div "path /spare-parts* @ hair-care path /hair-care* @ beautyhub path /beautyhub* @ …" at bounding box center [113, 136] width 138 height 173
paste textarea "reacondicionado"
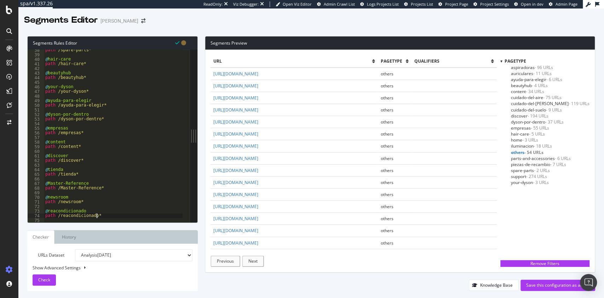
type textarea "path /reacondicionado*"
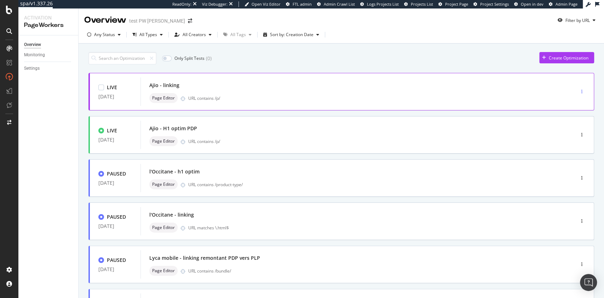
click at [582, 90] on icon "button" at bounding box center [582, 92] width 1 height 4
click at [561, 118] on div "Pause" at bounding box center [566, 117] width 12 height 6
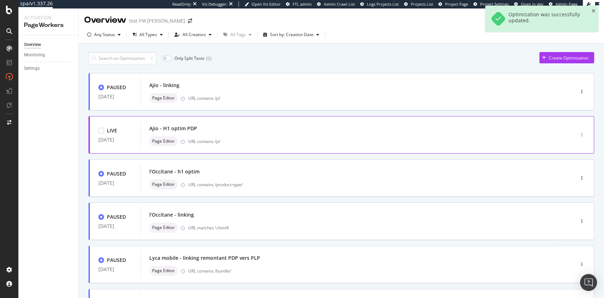
click at [579, 135] on div "button" at bounding box center [582, 135] width 7 height 4
click at [560, 158] on div "Pause" at bounding box center [562, 159] width 33 height 9
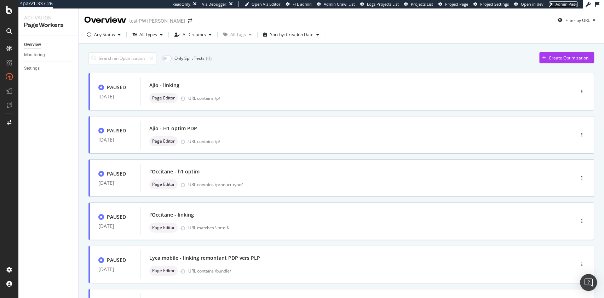
click at [566, 3] on span "Admin Page" at bounding box center [567, 3] width 22 height 5
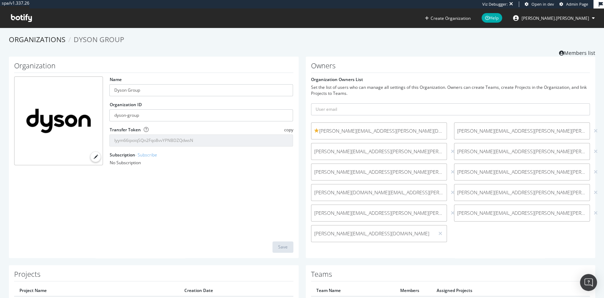
click at [382, 19] on div "spa/v1.337.26 Viz Debugger: Open in dev Admin Page Create Organization Help jul…" at bounding box center [302, 14] width 604 height 28
click at [302, 54] on div "Organizations Dyson Group Members list" at bounding box center [302, 46] width 587 height 22
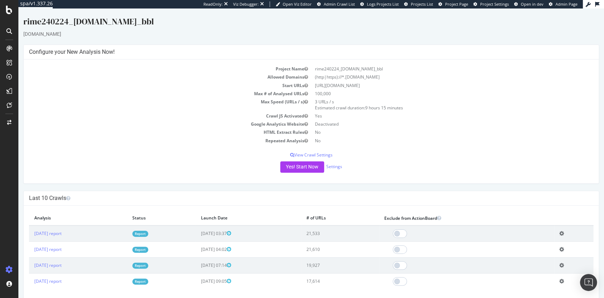
click at [148, 233] on link "Report" at bounding box center [140, 234] width 16 height 6
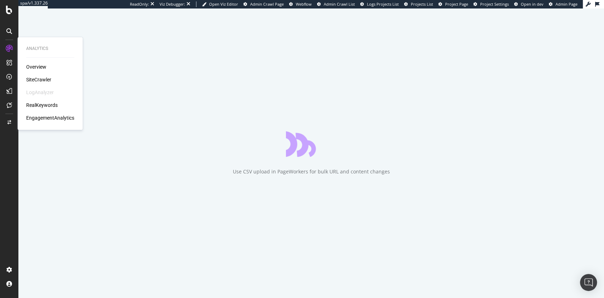
click at [45, 104] on div "RealKeywords" at bounding box center [42, 105] width 32 height 7
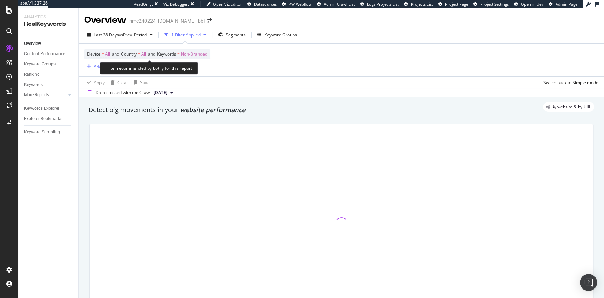
click at [200, 55] on span "Non-Branded" at bounding box center [194, 54] width 27 height 10
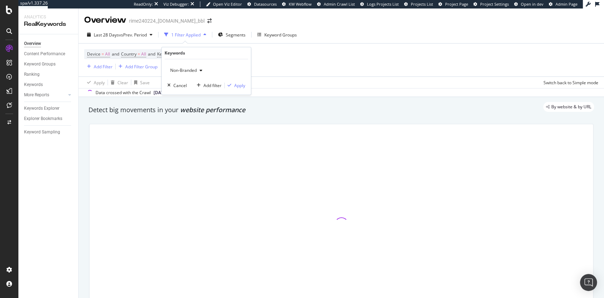
click at [183, 71] on span "Non-Branded" at bounding box center [181, 71] width 29 height 6
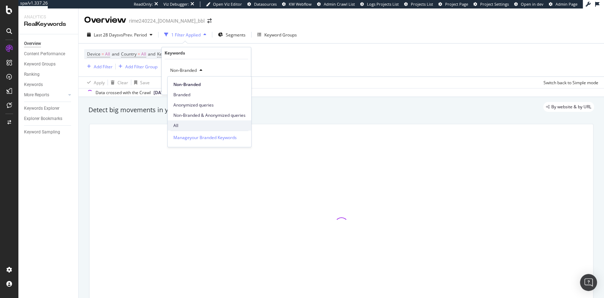
click at [191, 121] on div "All" at bounding box center [210, 125] width 84 height 10
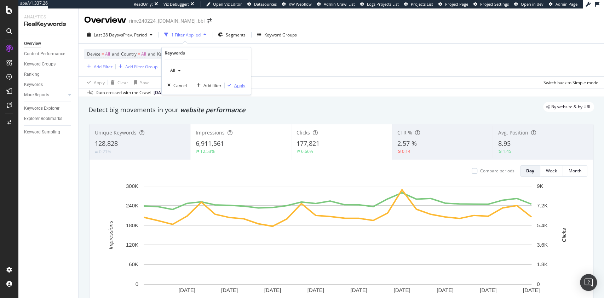
click at [237, 86] on div "Apply" at bounding box center [239, 85] width 11 height 6
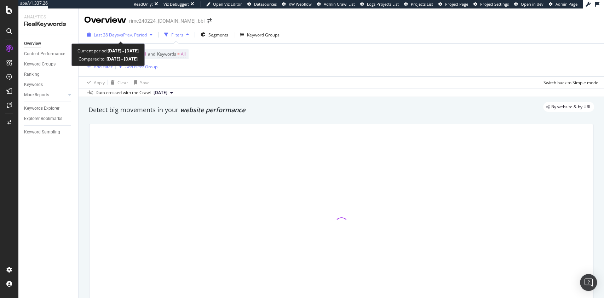
click at [128, 30] on div "Last 28 Days vs Prev. Period" at bounding box center [119, 34] width 71 height 11
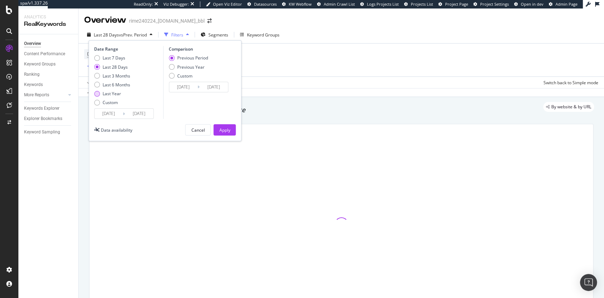
click at [110, 94] on div "Last Year" at bounding box center [112, 94] width 18 height 6
type input "2024/04/23"
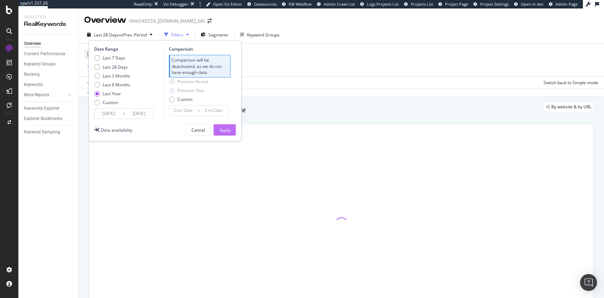
click at [232, 135] on button "Apply" at bounding box center [224, 129] width 22 height 11
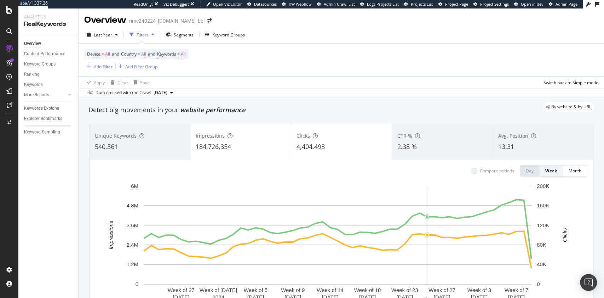
click at [341, 51] on div "Device = All and Country = All and Keywords = All Add Filter Add Filter Group" at bounding box center [341, 60] width 514 height 33
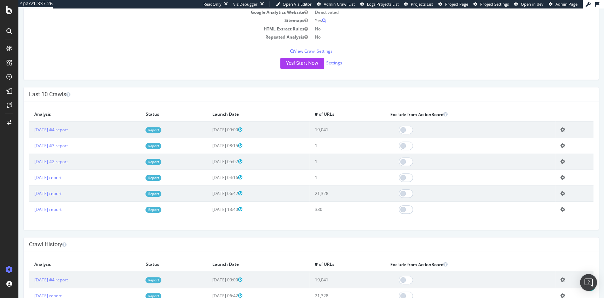
scroll to position [112, 0]
click at [161, 129] on link "Report" at bounding box center [154, 130] width 16 height 6
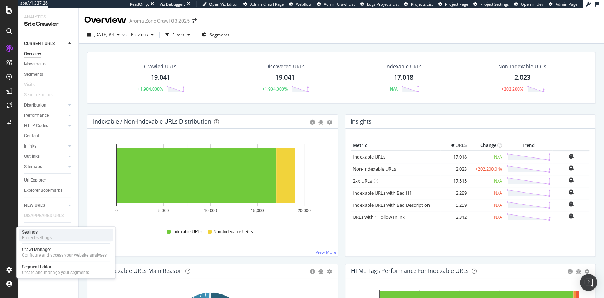
click at [51, 233] on div "Settings" at bounding box center [37, 232] width 30 height 6
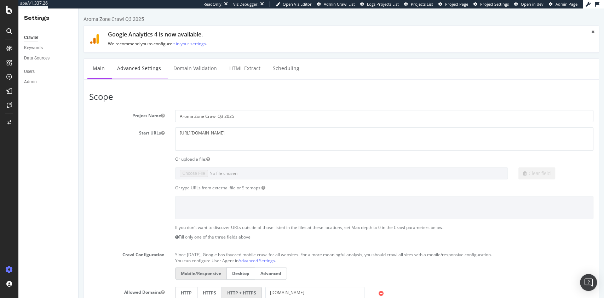
click at [144, 69] on link "Advanced Settings" at bounding box center [139, 68] width 55 height 19
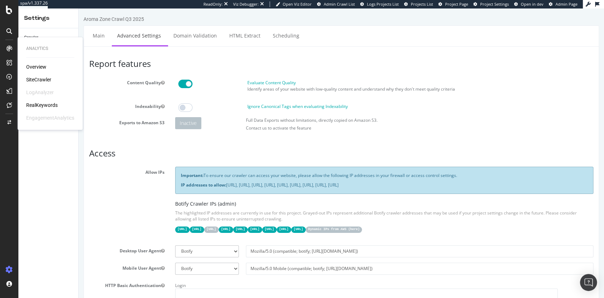
click at [40, 78] on div "SiteCrawler" at bounding box center [38, 79] width 25 height 7
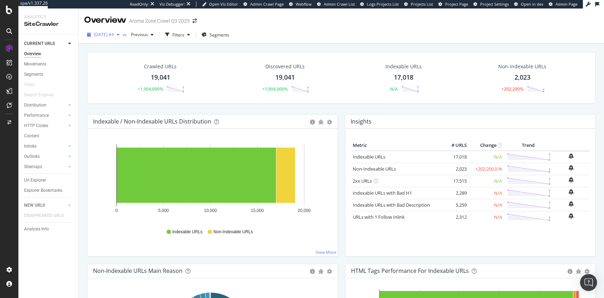
click at [123, 38] on div "2025 Sep. 1st #4" at bounding box center [103, 34] width 38 height 11
click at [122, 74] on div "2025 Sep. 1st #3" at bounding box center [117, 73] width 44 height 6
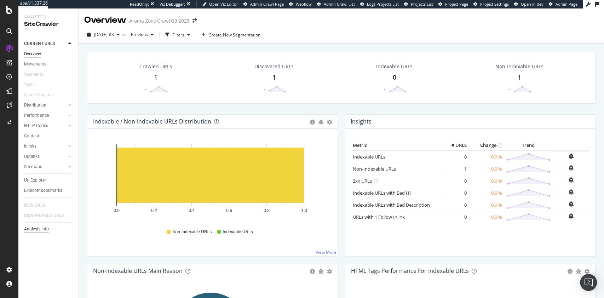
drag, startPoint x: 39, startPoint y: 224, endPoint x: 34, endPoint y: 227, distance: 5.3
click at [34, 227] on div "Analysis Info" at bounding box center [51, 229] width 54 height 10
click at [34, 227] on div "Analysis Info" at bounding box center [36, 229] width 25 height 7
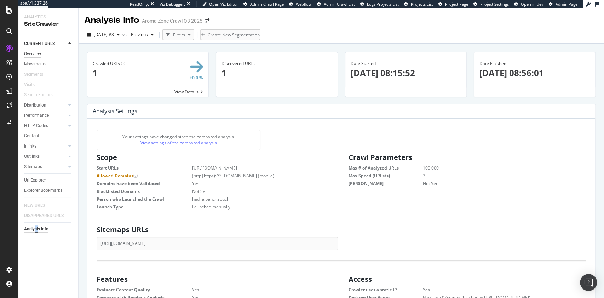
click at [40, 55] on div "Overview" at bounding box center [32, 53] width 17 height 7
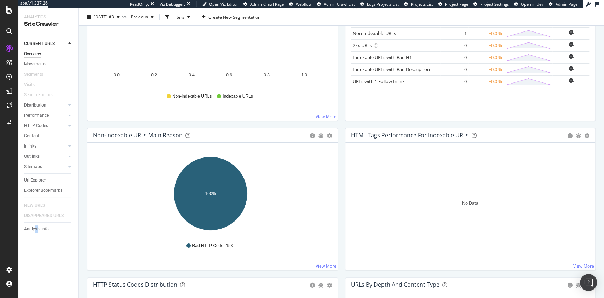
scroll to position [139, 0]
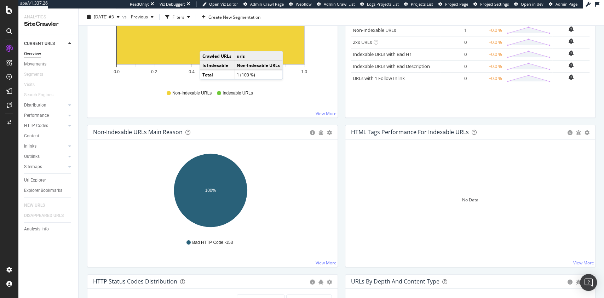
click at [207, 44] on rect "A chart." at bounding box center [210, 36] width 187 height 55
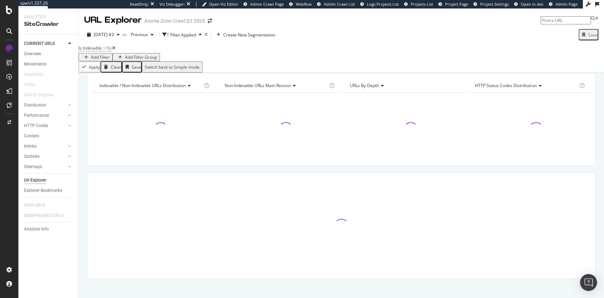
scroll to position [18, 0]
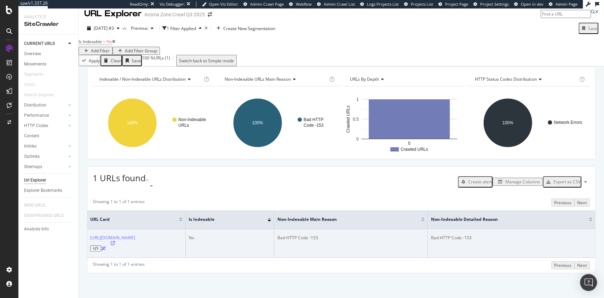
click at [98, 246] on icon at bounding box center [95, 248] width 5 height 4
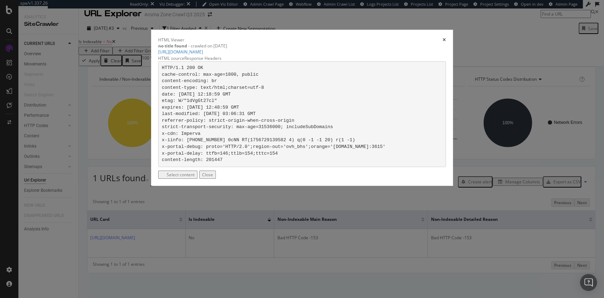
click at [184, 61] on div "HTML source" at bounding box center [171, 58] width 26 height 6
click at [443, 42] on icon "times" at bounding box center [444, 40] width 3 height 4
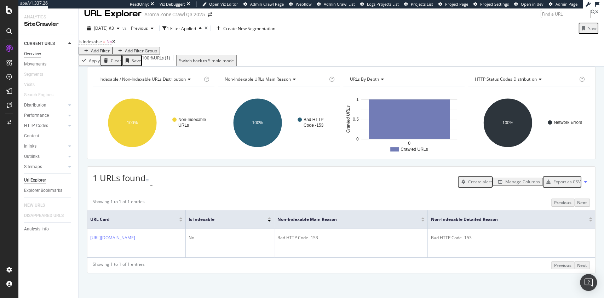
click at [34, 55] on div "Overview" at bounding box center [32, 53] width 17 height 7
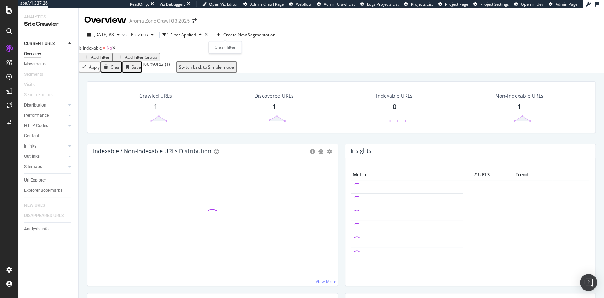
click at [208, 33] on icon "times" at bounding box center [206, 35] width 3 height 4
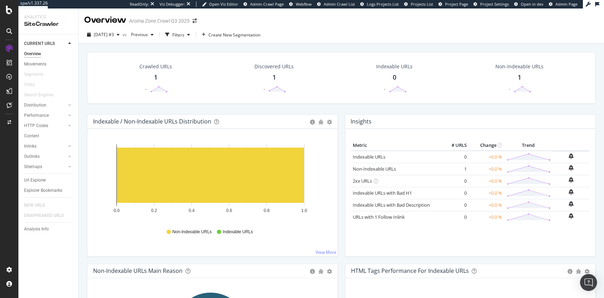
click at [41, 78] on div "SiteCrawler" at bounding box center [38, 79] width 25 height 7
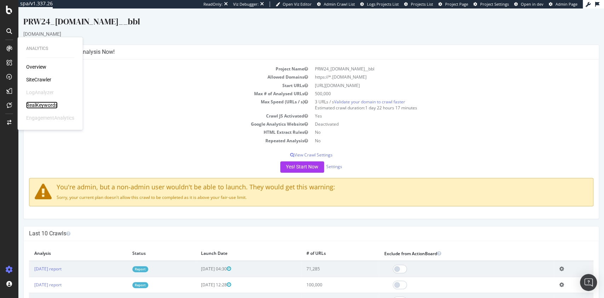
click at [34, 105] on div "RealKeywords" at bounding box center [42, 105] width 32 height 7
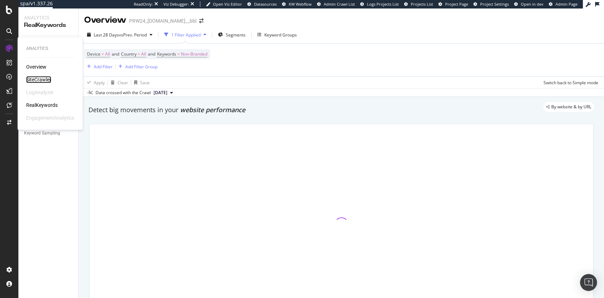
click at [40, 80] on div "SiteCrawler" at bounding box center [38, 79] width 25 height 7
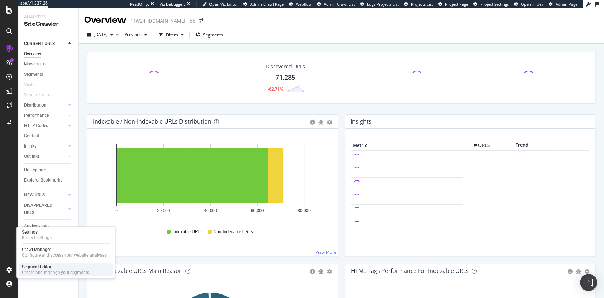
click at [41, 270] on div "Create and manage your segments" at bounding box center [55, 273] width 67 height 6
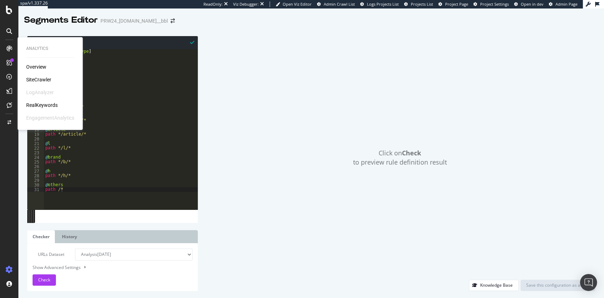
click at [45, 78] on div "SiteCrawler" at bounding box center [38, 79] width 25 height 7
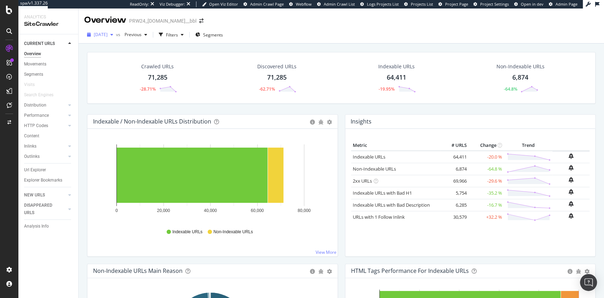
click at [108, 34] on span "2025 Aug. 22nd" at bounding box center [101, 35] width 14 height 6
click at [327, 53] on div "Crawled URLs 71,285 -28.71% Discovered URLs 71,285 -62.71% Indexable URLs 64,41…" at bounding box center [341, 78] width 509 height 52
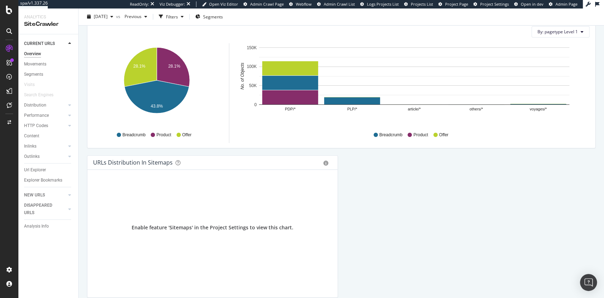
scroll to position [737, 0]
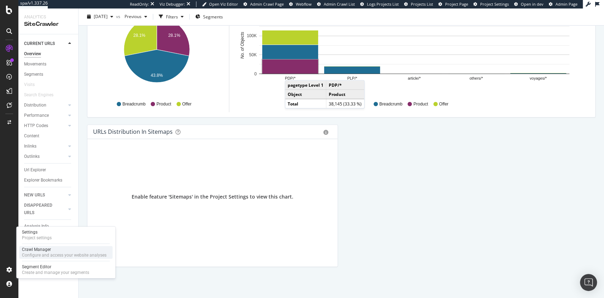
click at [66, 252] on div "Crawl Manager" at bounding box center [64, 250] width 85 height 6
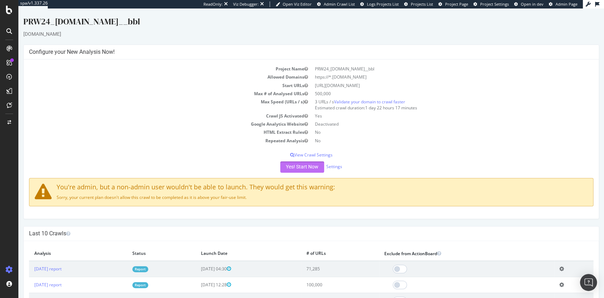
click at [297, 165] on button "Yes! Start Now" at bounding box center [302, 166] width 44 height 11
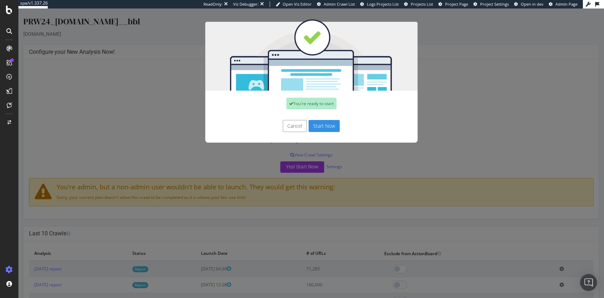
click at [323, 126] on button "Start Now" at bounding box center [324, 126] width 31 height 12
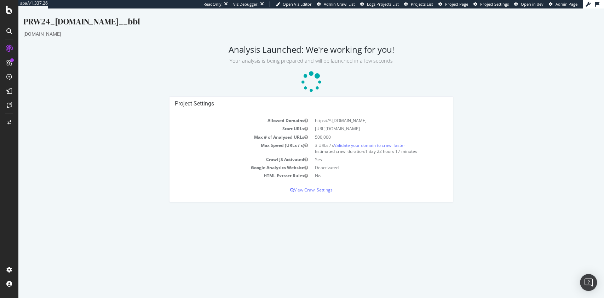
click at [382, 28] on div "PRW24_www.veepee.fr__bbl" at bounding box center [311, 23] width 576 height 15
